Goal: Entertainment & Leisure: Browse casually

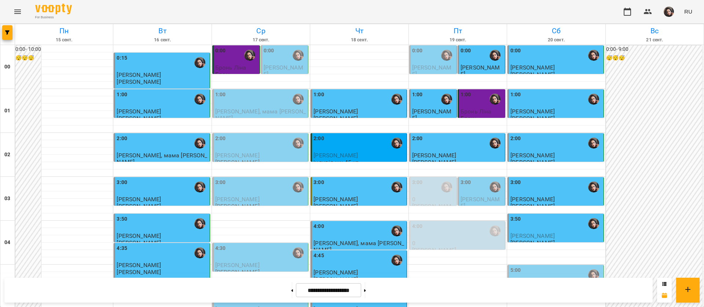
click at [451, 10] on div "For Business RU" at bounding box center [352, 11] width 704 height 23
click at [526, 267] on div "5:00" at bounding box center [555, 275] width 91 height 17
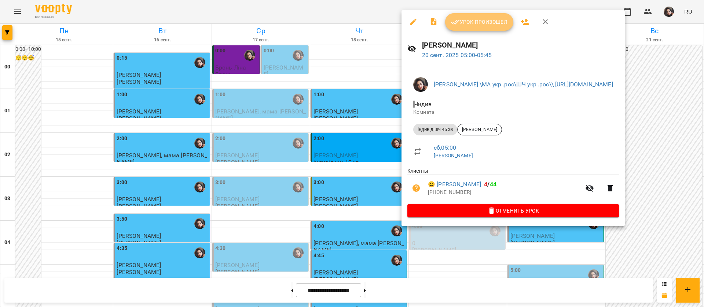
click at [464, 28] on button "Урок произошел" at bounding box center [479, 22] width 68 height 18
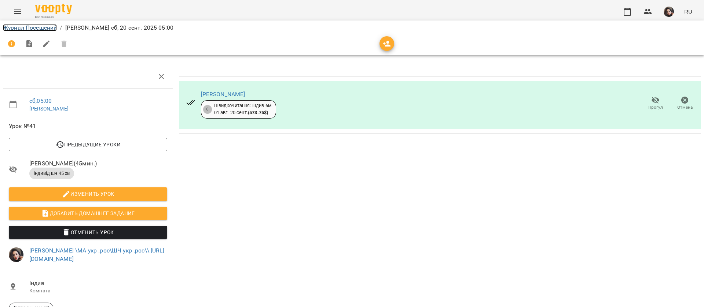
click at [41, 27] on link "Журнал Посещений" at bounding box center [30, 27] width 54 height 7
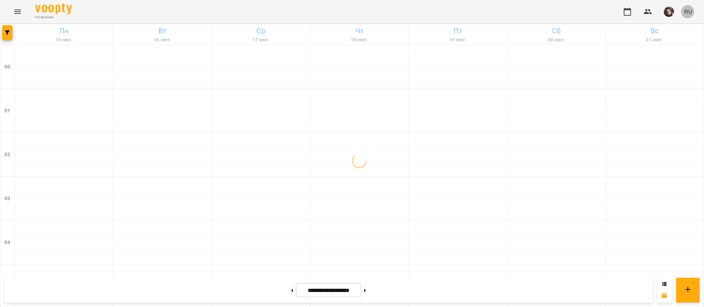
click at [688, 10] on span "RU" at bounding box center [688, 12] width 8 height 8
click at [680, 40] on div "Українська" at bounding box center [674, 41] width 37 height 13
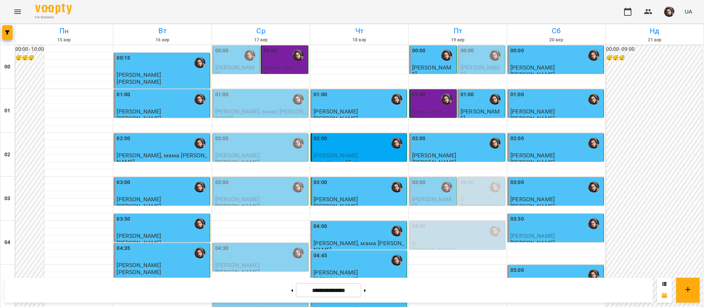
scroll to position [110, 0]
click at [561, 215] on div "03:50" at bounding box center [555, 223] width 91 height 17
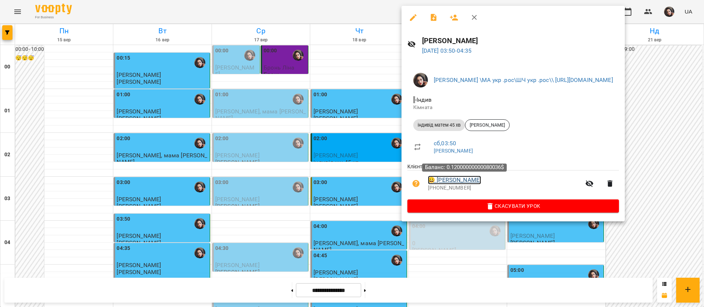
click at [481, 184] on link "😀 [PERSON_NAME]" at bounding box center [454, 180] width 53 height 9
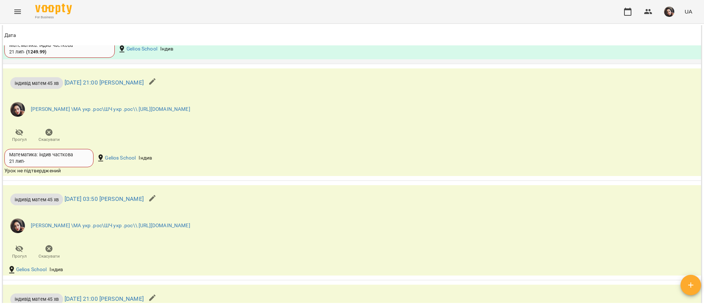
scroll to position [1209, 0]
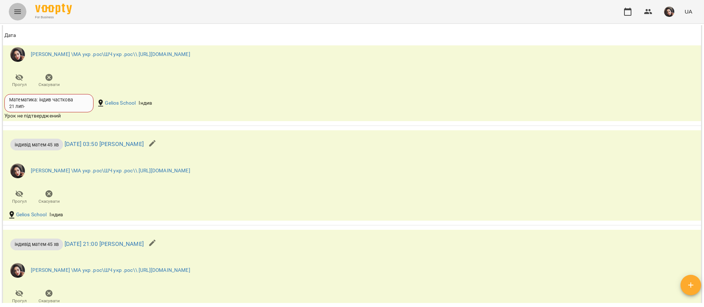
click at [18, 14] on icon "Menu" at bounding box center [17, 11] width 9 height 9
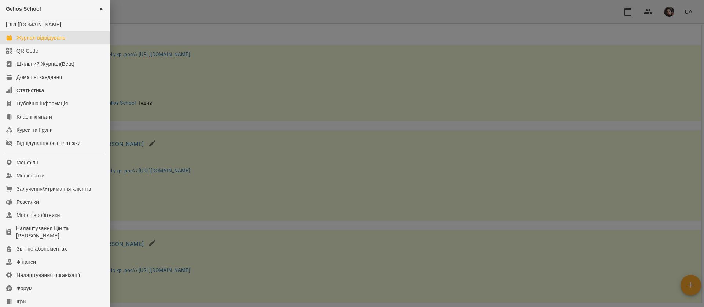
click at [31, 41] on div "Журнал відвідувань" at bounding box center [40, 37] width 49 height 7
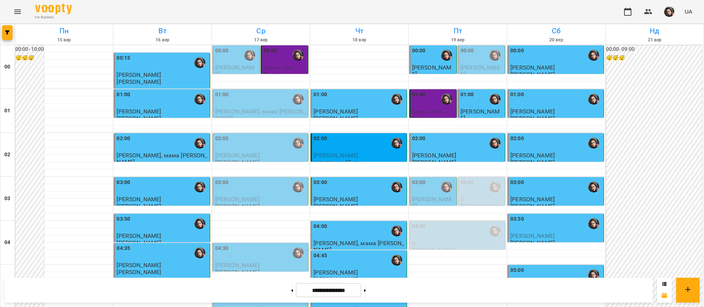
scroll to position [386, 0]
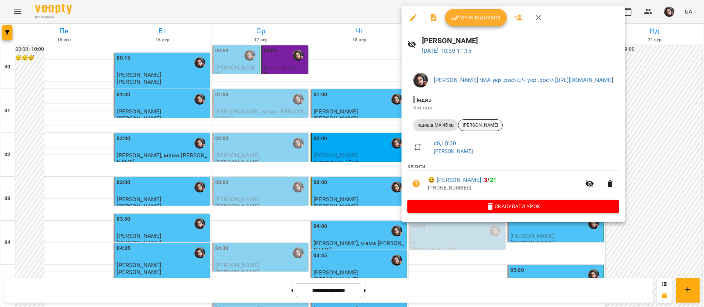
click at [480, 127] on span "[PERSON_NAME]" at bounding box center [480, 125] width 44 height 7
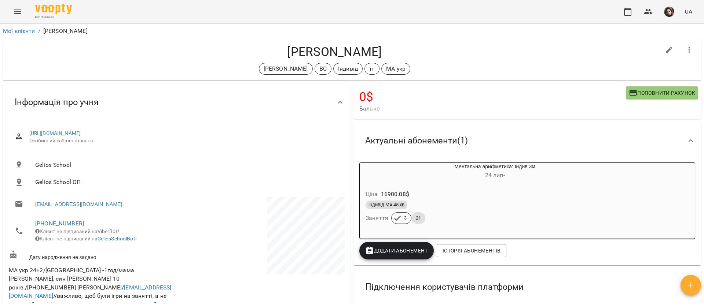
drag, startPoint x: 284, startPoint y: 46, endPoint x: 396, endPoint y: 43, distance: 111.4
click at [396, 43] on div "[PERSON_NAME] Romansk [PERSON_NAME] ВС Індивід тг МА укр" at bounding box center [352, 59] width 698 height 42
copy h4 "[PERSON_NAME]"
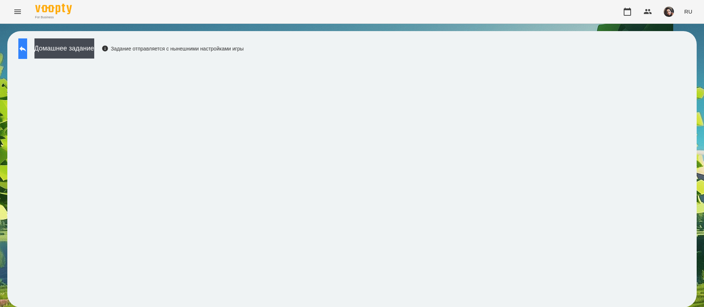
scroll to position [0, 0]
click at [27, 50] on icon at bounding box center [22, 48] width 9 height 9
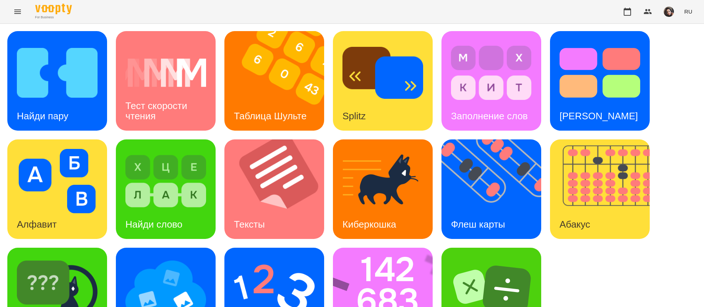
click at [692, 16] on button "RU" at bounding box center [688, 12] width 14 height 14
click at [676, 38] on div "Українська" at bounding box center [674, 41] width 37 height 13
click at [51, 96] on img at bounding box center [57, 73] width 81 height 65
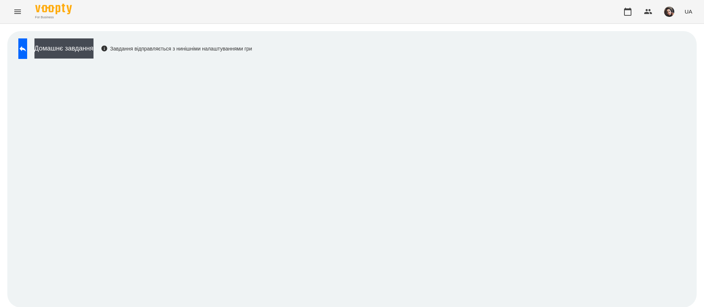
scroll to position [0, 0]
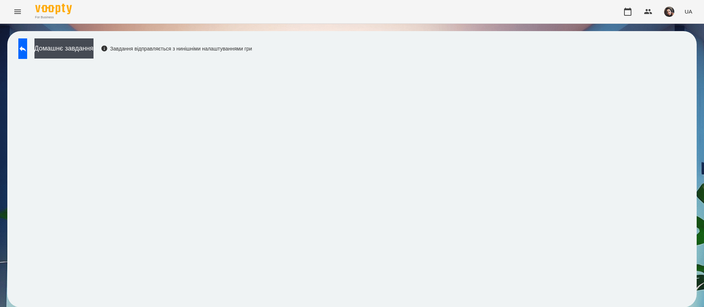
click at [343, 54] on div "Домашнє завдання Завдання відправляється з нинішніми налаштуваннями гри" at bounding box center [351, 169] width 689 height 277
click at [25, 48] on button at bounding box center [22, 48] width 9 height 21
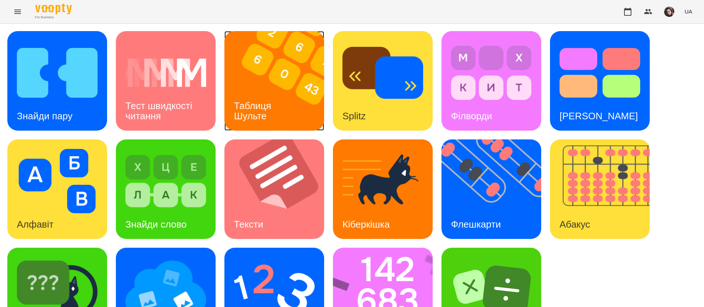
click at [262, 113] on h3 "Таблиця Шульте" at bounding box center [254, 110] width 40 height 21
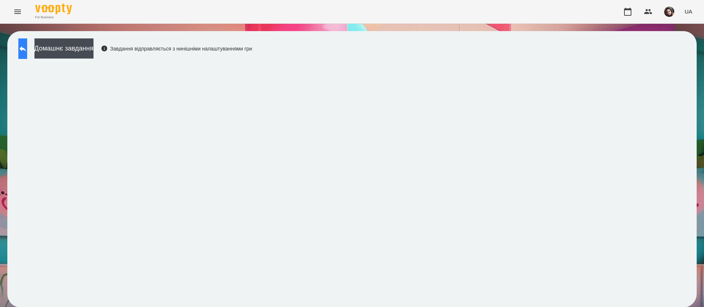
click at [27, 44] on button at bounding box center [22, 48] width 9 height 21
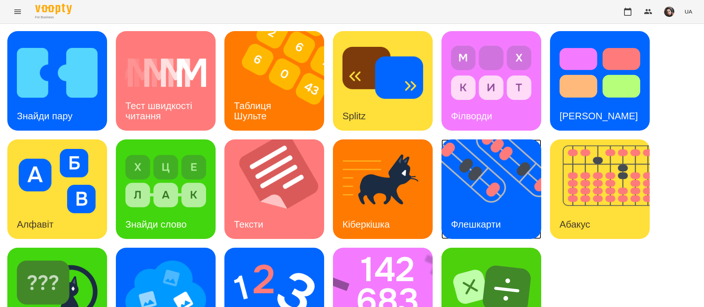
click at [487, 192] on img at bounding box center [495, 190] width 109 height 100
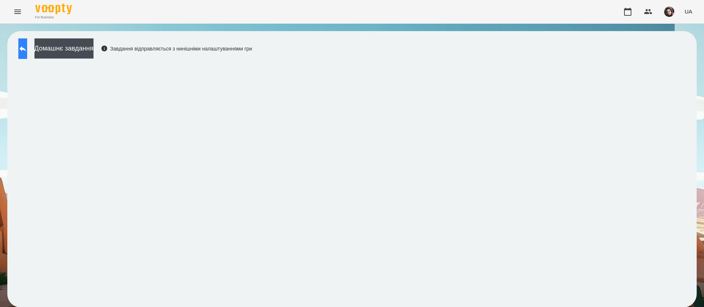
click at [27, 56] on button at bounding box center [22, 48] width 9 height 21
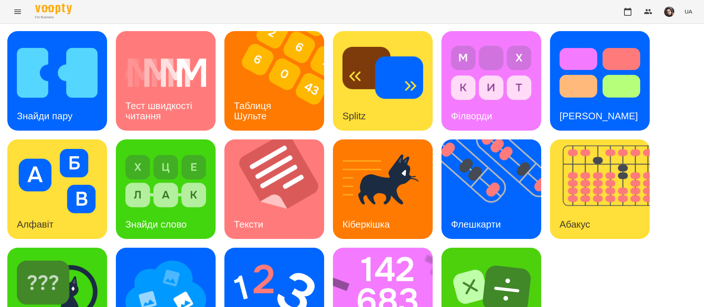
scroll to position [48, 0]
click at [393, 250] on img at bounding box center [387, 298] width 109 height 100
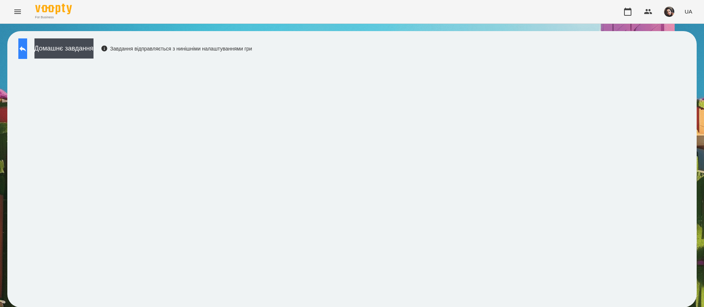
click at [22, 51] on button at bounding box center [22, 48] width 9 height 21
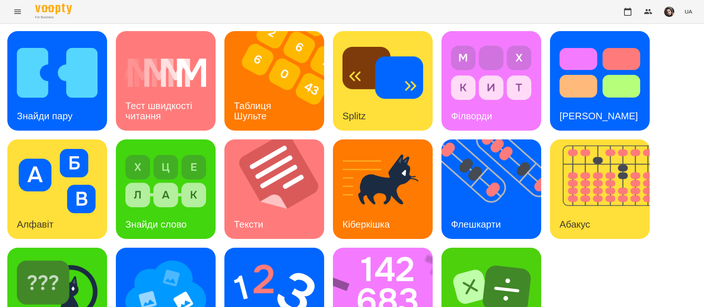
scroll to position [48, 0]
click at [165, 260] on img at bounding box center [165, 290] width 81 height 65
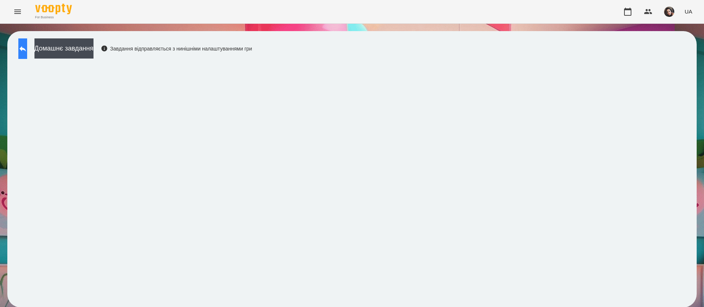
click at [27, 43] on button at bounding box center [22, 48] width 9 height 21
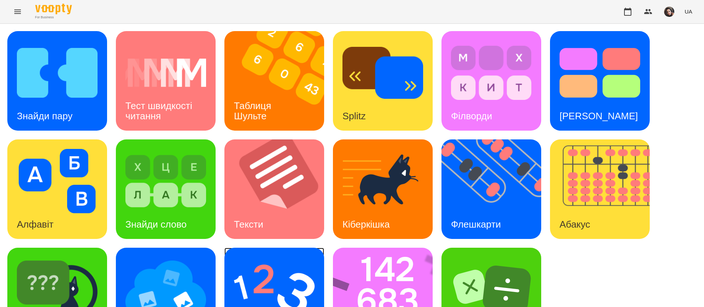
click at [271, 285] on img at bounding box center [274, 290] width 81 height 65
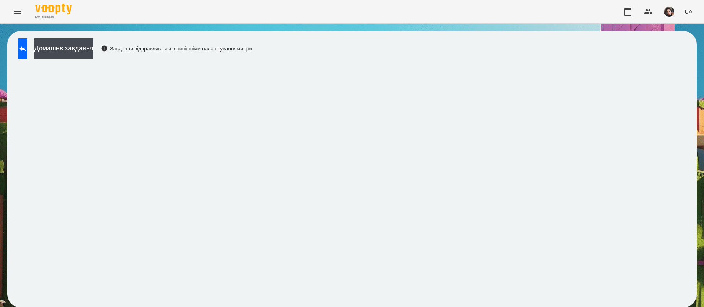
scroll to position [0, 0]
click at [682, 76] on div "Домашнє завдання Завдання відправляється з нинішніми налаштуваннями гри" at bounding box center [351, 169] width 689 height 277
click at [27, 43] on button at bounding box center [22, 48] width 9 height 21
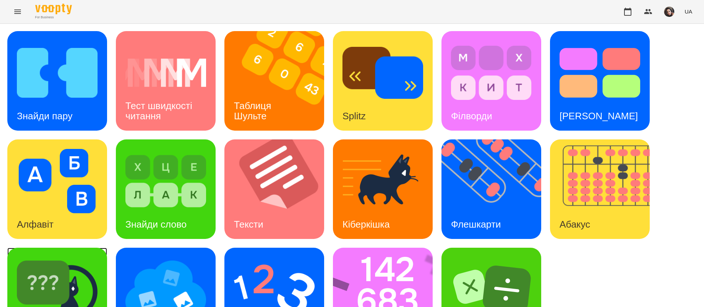
click at [86, 270] on img at bounding box center [57, 290] width 81 height 65
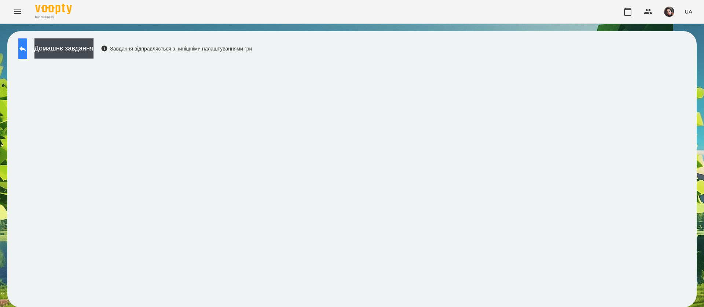
click at [27, 49] on icon at bounding box center [22, 48] width 9 height 9
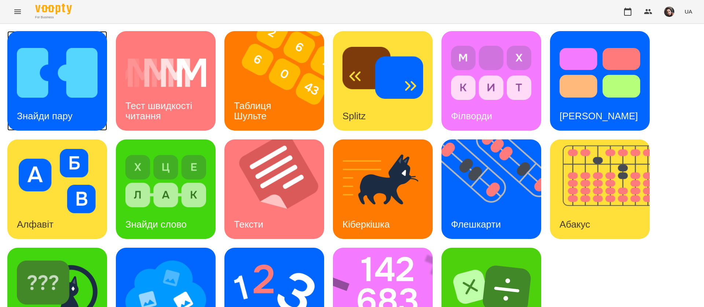
click at [78, 111] on div "Знайди пару" at bounding box center [44, 116] width 75 height 29
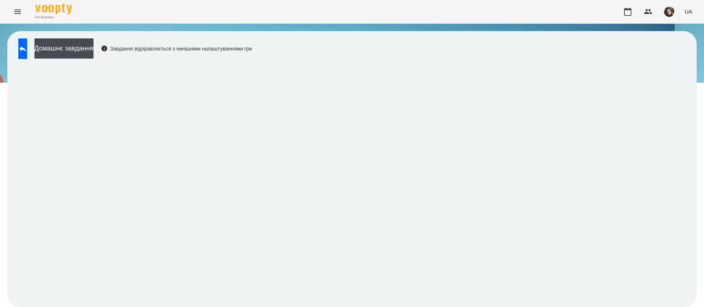
scroll to position [0, 0]
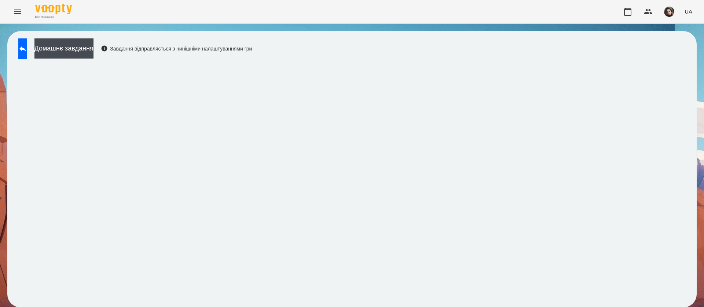
click at [394, 44] on div "Домашнє завдання Завдання відправляється з нинішніми налаштуваннями гри" at bounding box center [351, 169] width 689 height 277
click at [408, 48] on div "Домашнє завдання Завдання відправляється з нинішніми налаштуваннями гри" at bounding box center [351, 169] width 689 height 277
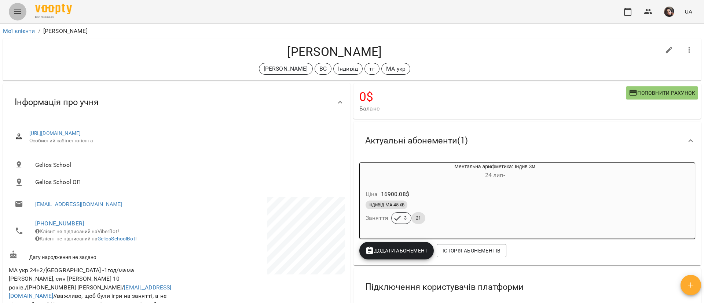
click at [19, 10] on icon "Menu" at bounding box center [17, 11] width 9 height 9
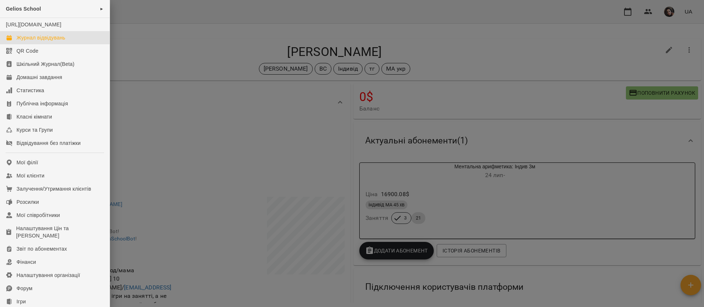
click at [19, 41] on div "Журнал відвідувань" at bounding box center [40, 37] width 49 height 7
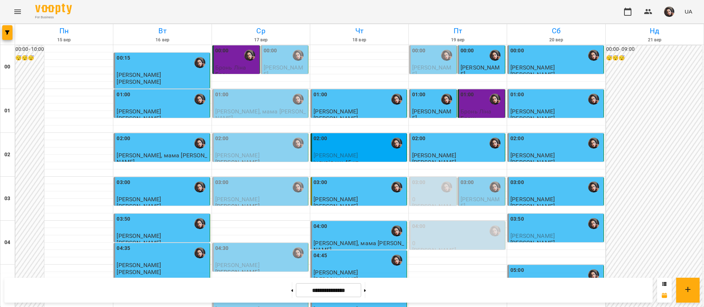
scroll to position [385, 0]
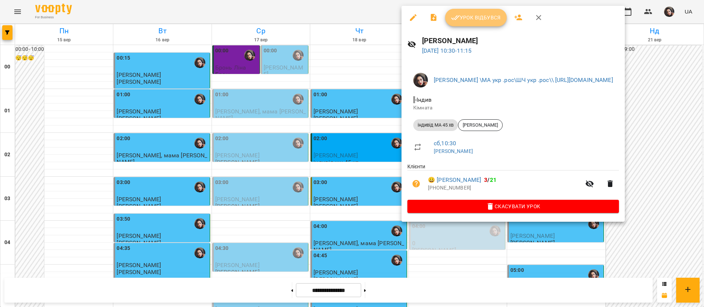
click at [482, 16] on span "Урок відбувся" at bounding box center [476, 17] width 50 height 9
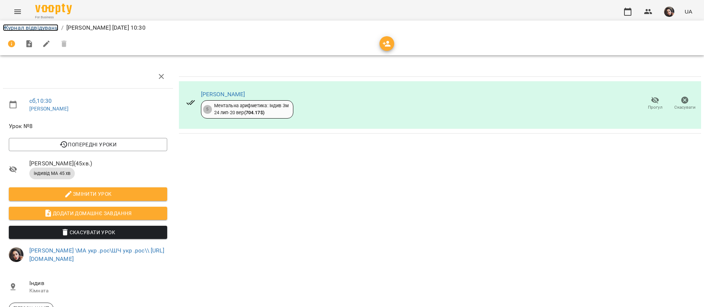
click at [23, 29] on link "Журнал відвідувань" at bounding box center [30, 27] width 55 height 7
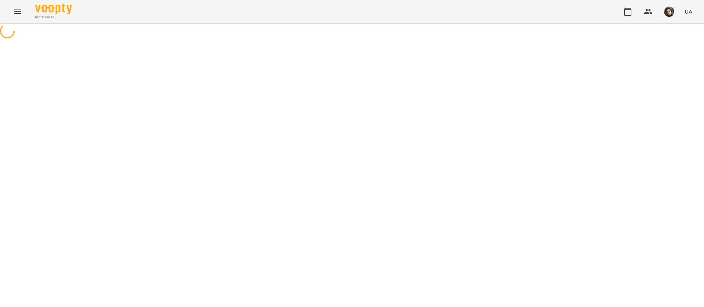
click at [18, 10] on icon "Menu" at bounding box center [17, 11] width 9 height 9
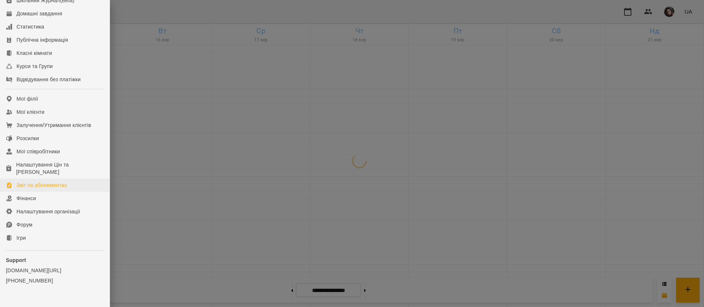
scroll to position [84, 0]
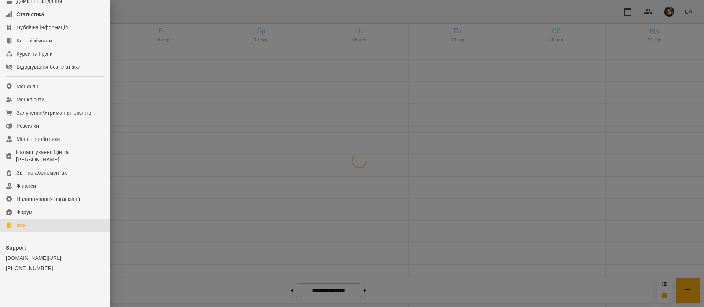
click at [49, 226] on link "Ігри" at bounding box center [55, 225] width 110 height 13
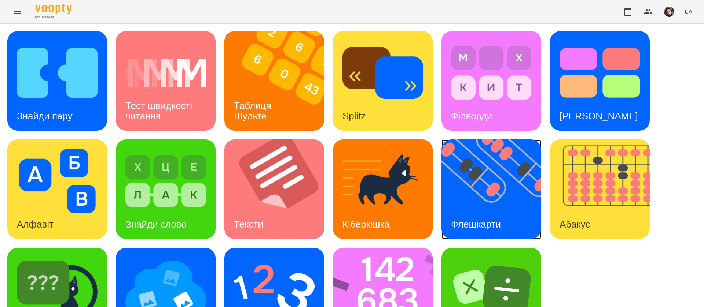
click at [490, 198] on img at bounding box center [495, 190] width 109 height 100
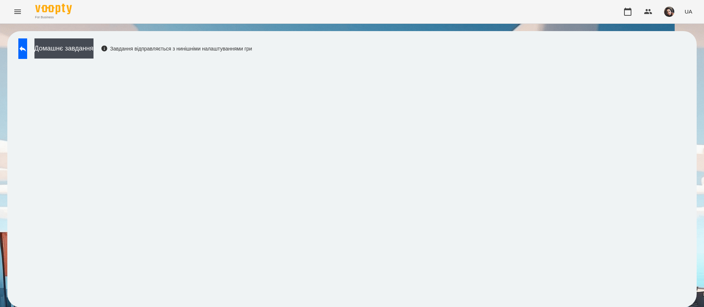
click at [688, 14] on span "UA" at bounding box center [688, 12] width 8 height 8
click at [681, 56] on div "Русский" at bounding box center [674, 54] width 37 height 13
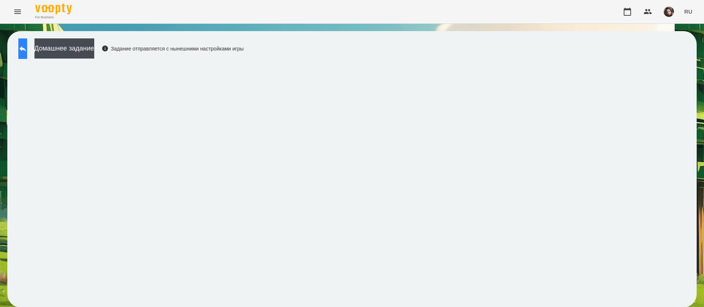
click at [27, 47] on button at bounding box center [22, 48] width 9 height 21
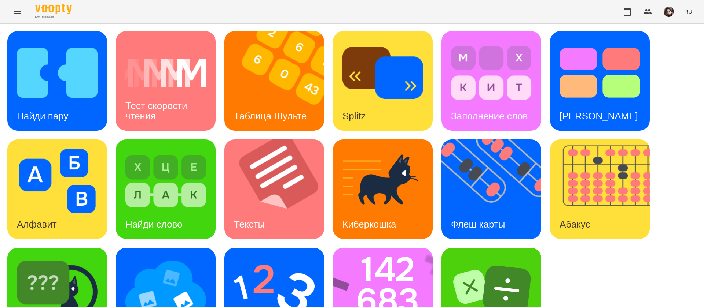
scroll to position [48, 0]
click at [374, 269] on img at bounding box center [387, 298] width 109 height 100
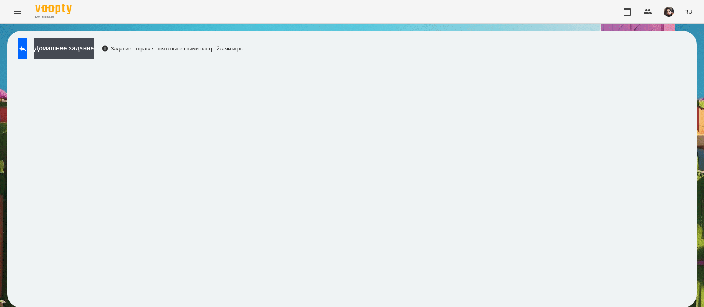
drag, startPoint x: 27, startPoint y: 48, endPoint x: 353, endPoint y: 0, distance: 329.3
click at [27, 48] on icon at bounding box center [22, 48] width 9 height 9
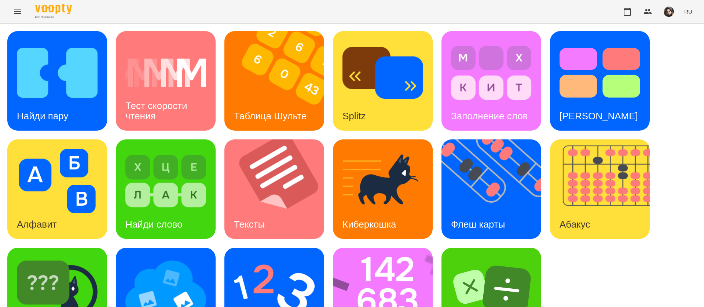
scroll to position [48, 0]
click at [263, 258] on img at bounding box center [274, 290] width 81 height 65
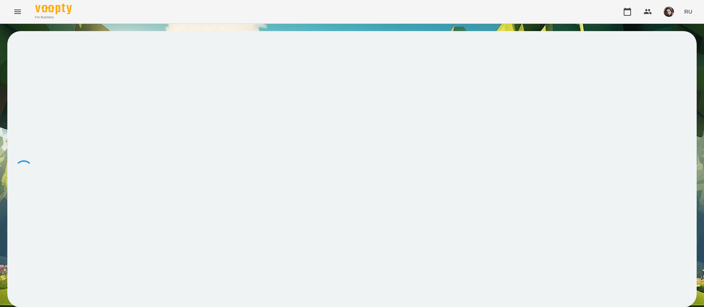
click at [365, 97] on div at bounding box center [351, 169] width 689 height 277
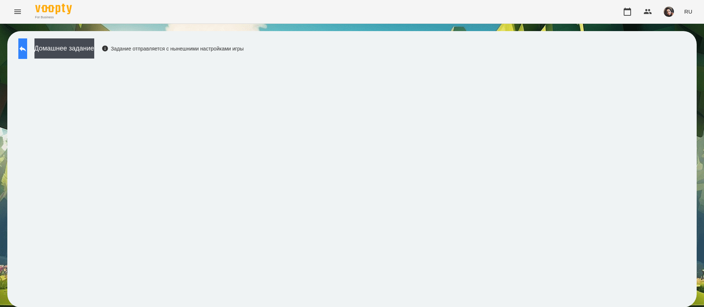
click at [27, 54] on button at bounding box center [22, 48] width 9 height 21
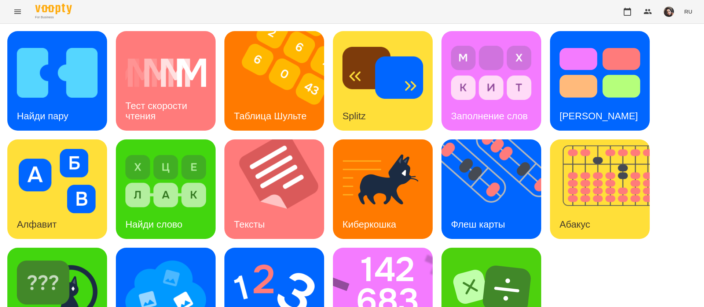
scroll to position [48, 0]
click at [86, 258] on img at bounding box center [57, 290] width 81 height 65
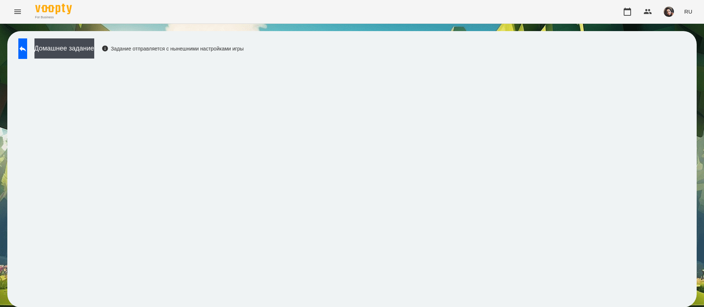
scroll to position [0, 0]
click at [26, 49] on icon at bounding box center [22, 48] width 9 height 9
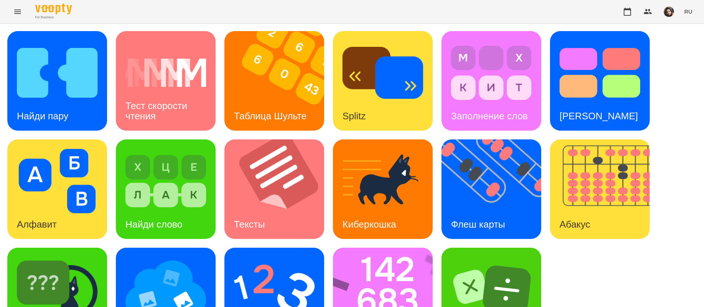
scroll to position [48, 0]
click at [391, 255] on img at bounding box center [387, 298] width 109 height 100
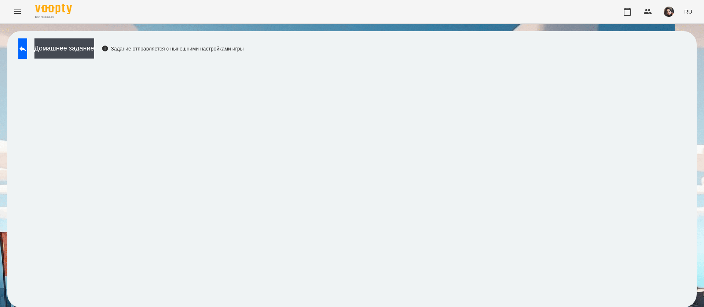
scroll to position [0, 0]
